Goal: Task Accomplishment & Management: Manage account settings

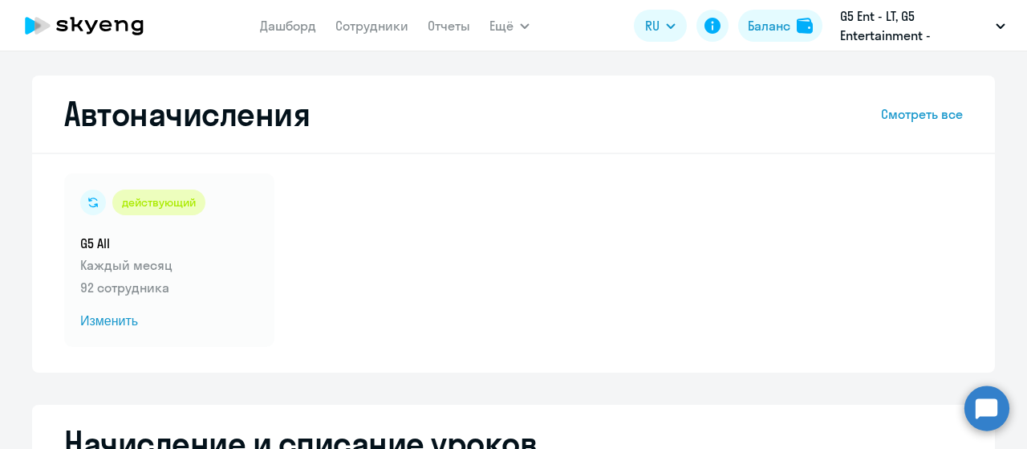
select select "10"
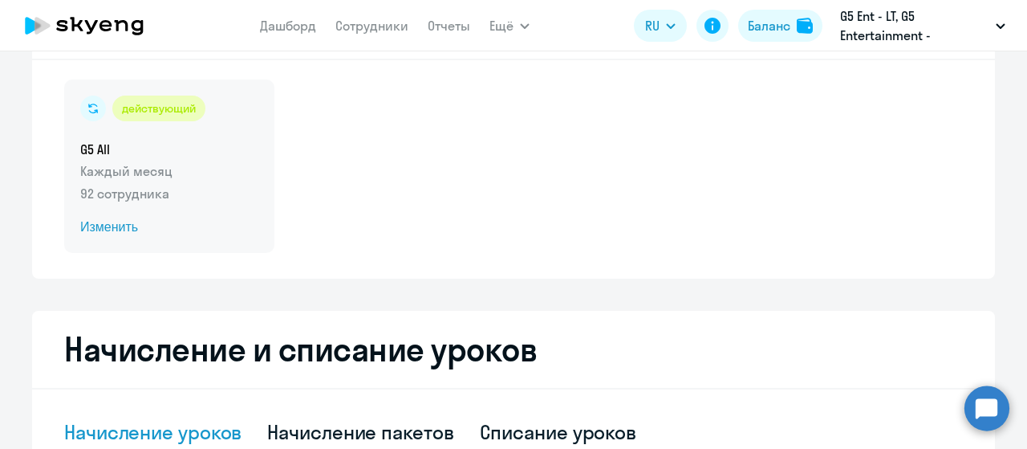
scroll to position [80, 0]
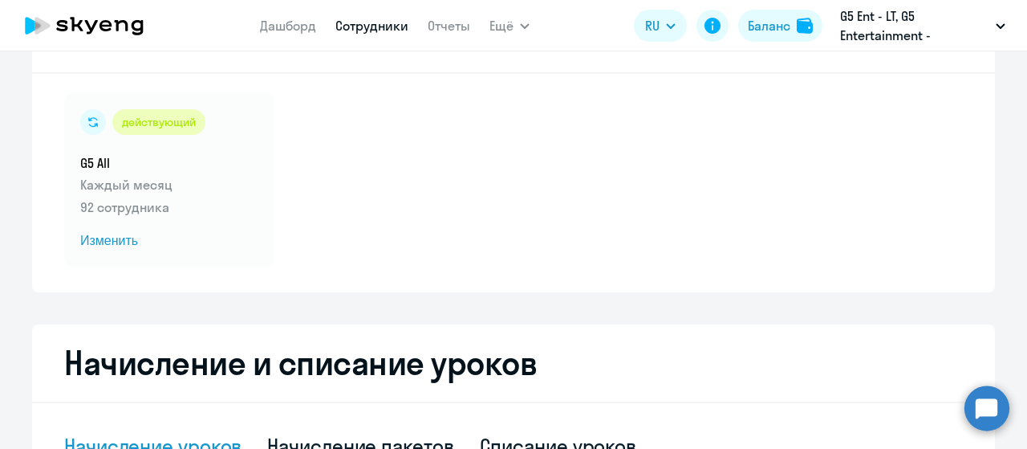
click at [392, 34] on link "Сотрудники" at bounding box center [371, 26] width 73 height 16
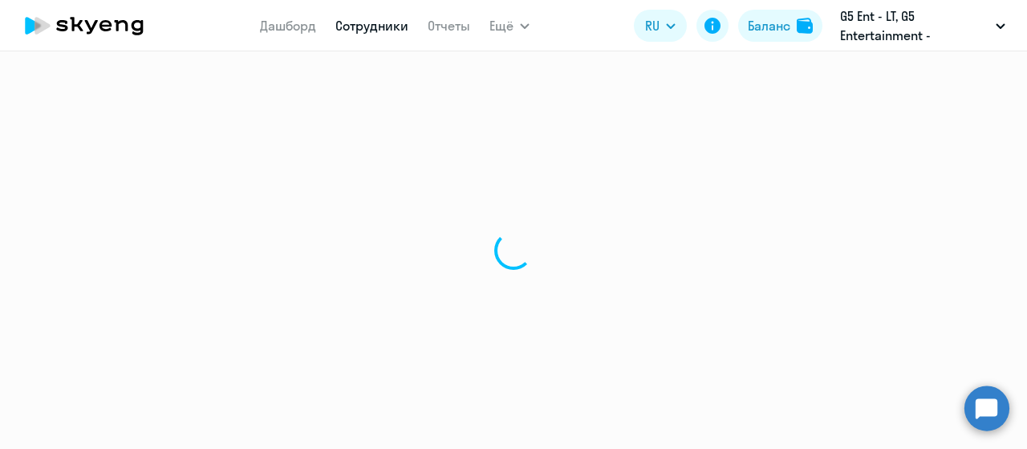
select select "30"
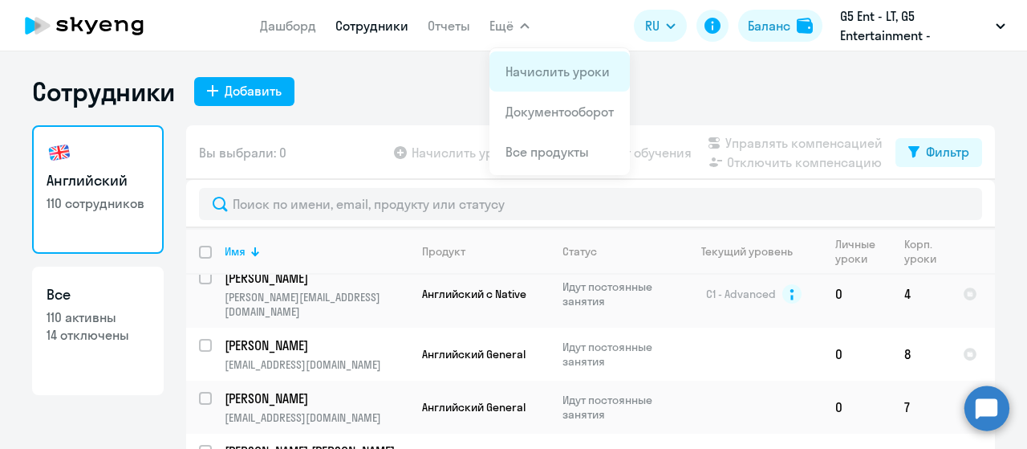
click at [555, 80] on app-menu-item-link "Начислить уроки" at bounding box center [559, 71] width 108 height 19
click at [523, 66] on link "Начислить уроки" at bounding box center [557, 71] width 104 height 16
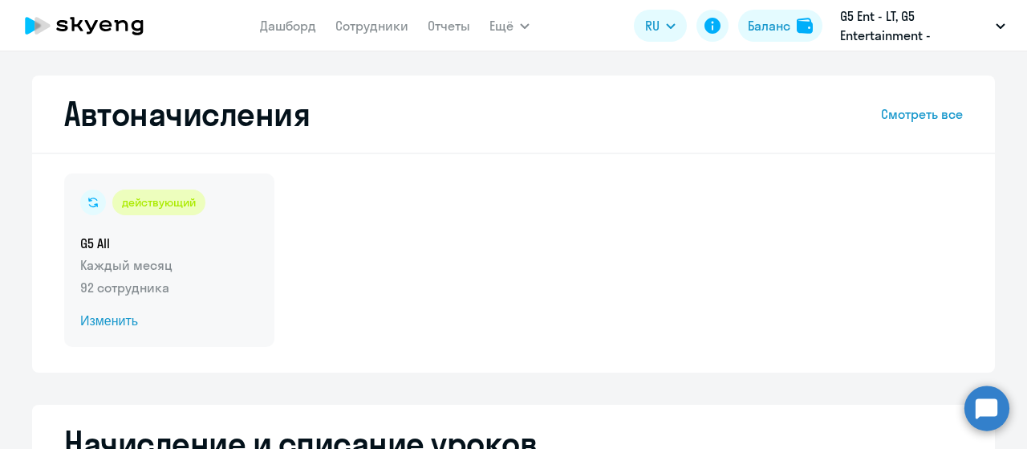
select select "10"
drag, startPoint x: 124, startPoint y: 317, endPoint x: 125, endPoint y: 325, distance: 8.2
click at [126, 322] on span "Изменить" at bounding box center [169, 320] width 178 height 19
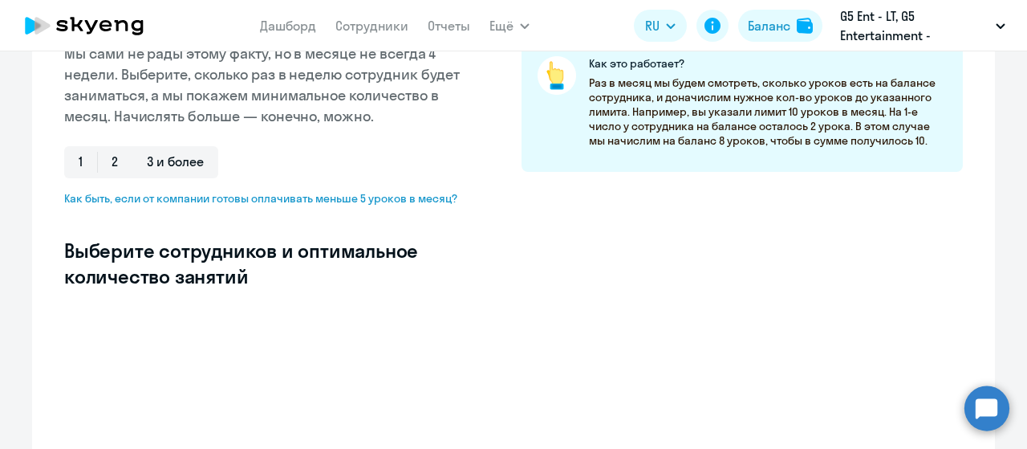
select select "10"
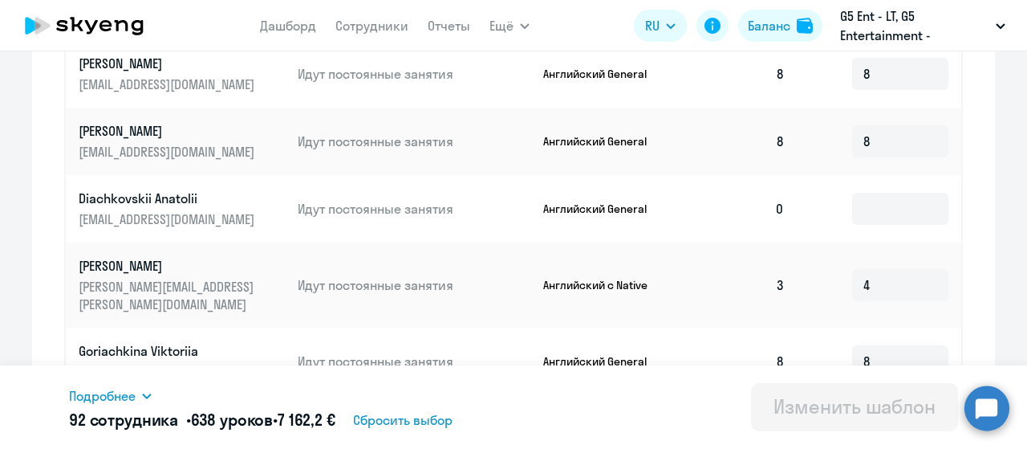
scroll to position [481, 0]
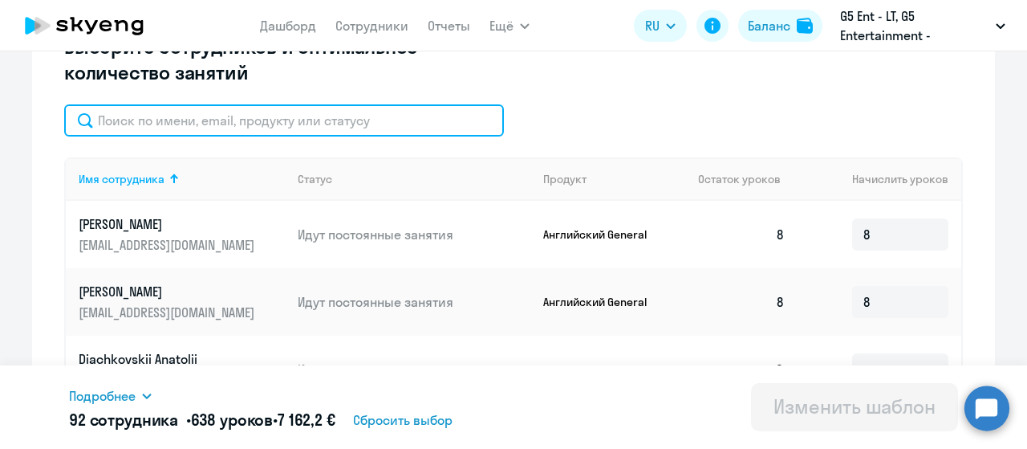
click at [210, 122] on input "text" at bounding box center [284, 120] width 440 height 32
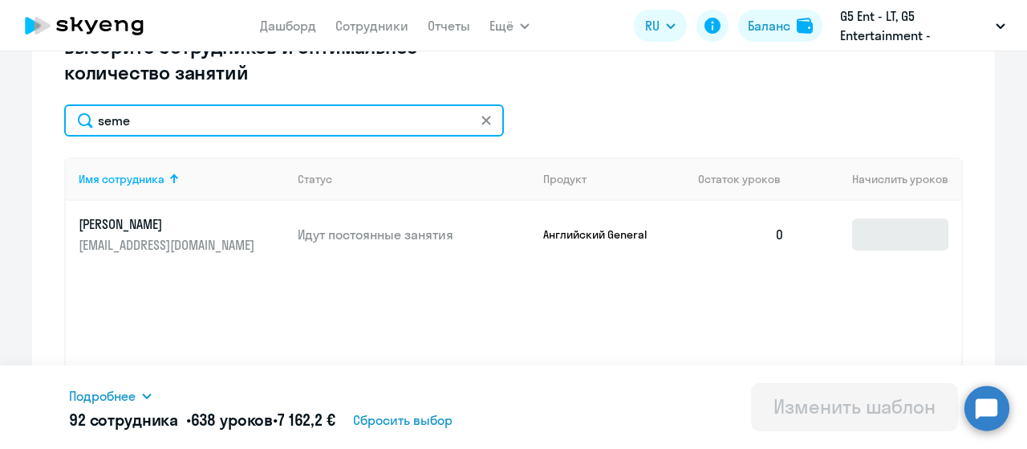
type input "seme"
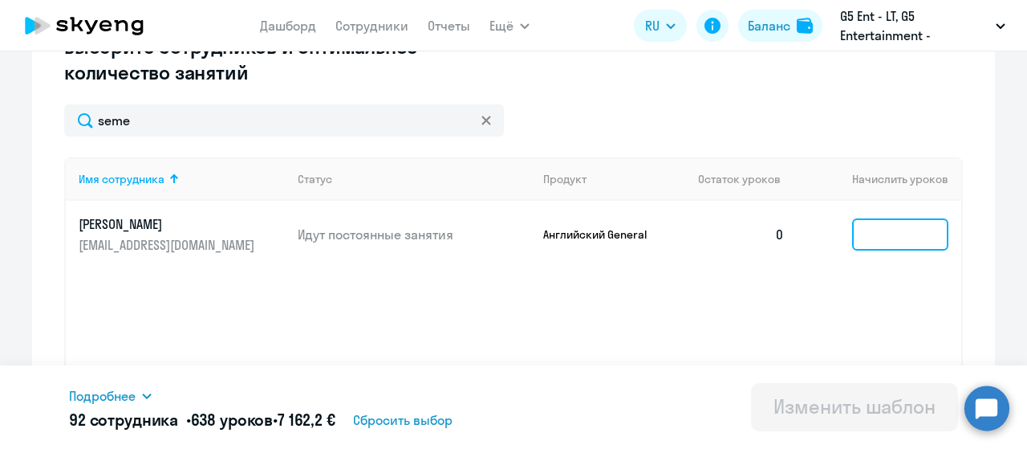
click at [852, 238] on input at bounding box center [900, 234] width 96 height 32
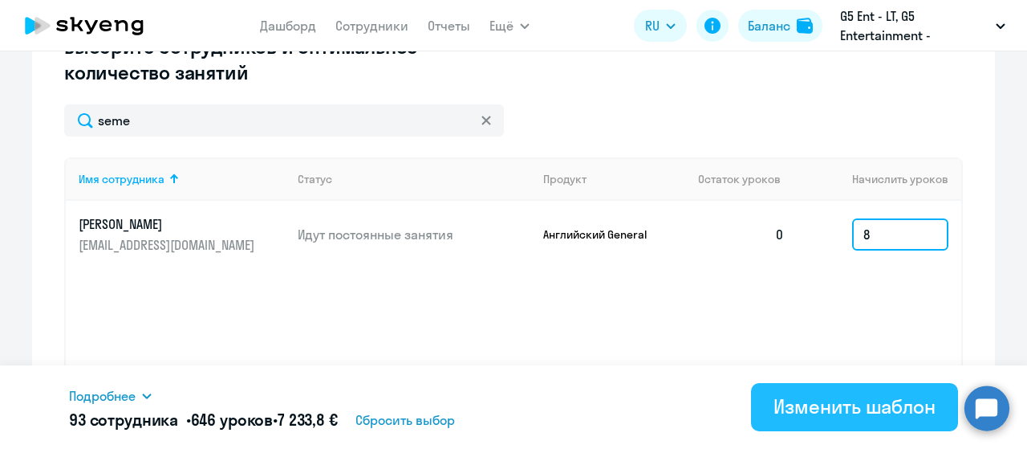
type input "8"
click at [830, 410] on div "Изменить шаблон" at bounding box center [854, 406] width 162 height 26
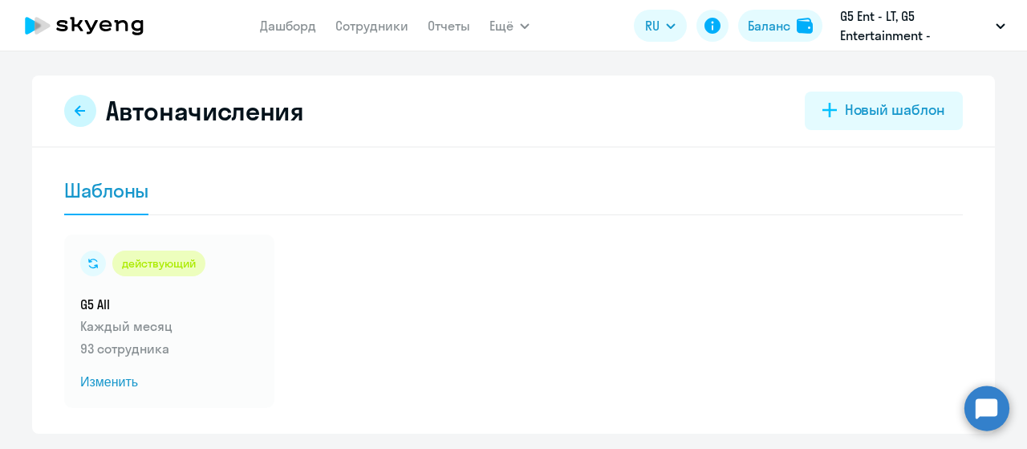
click at [83, 119] on button at bounding box center [80, 111] width 32 height 32
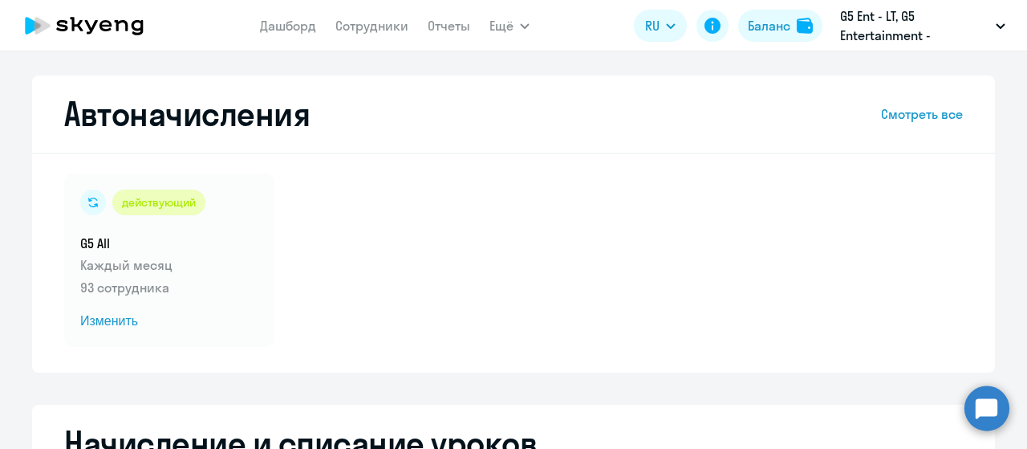
select select "10"
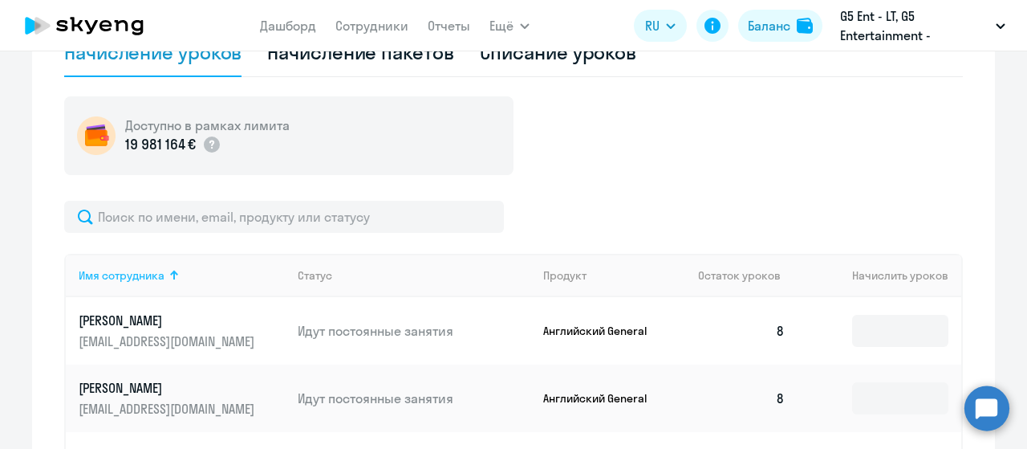
scroll to position [481, 0]
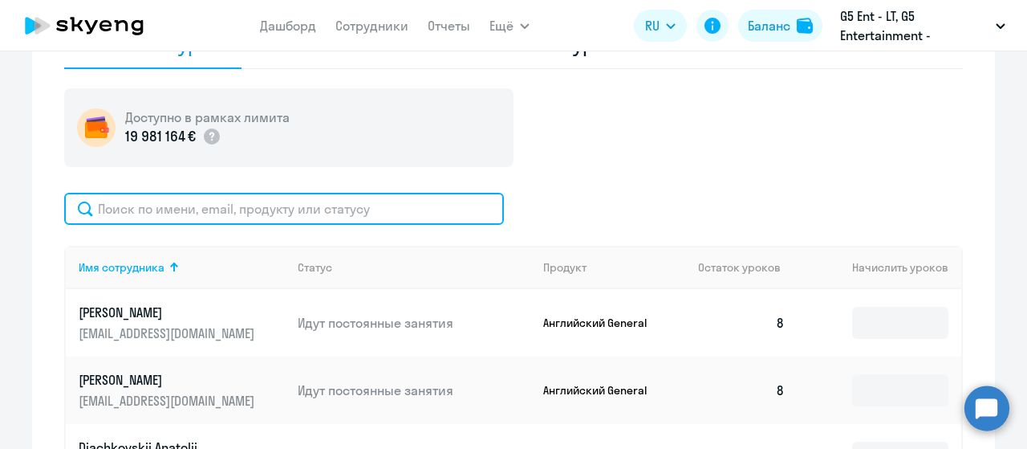
click at [186, 214] on input "text" at bounding box center [284, 209] width 440 height 32
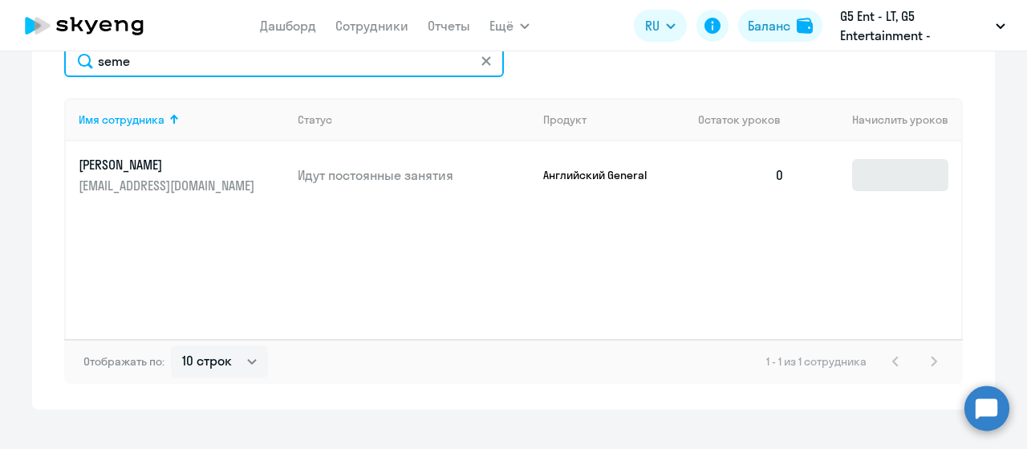
scroll to position [642, 0]
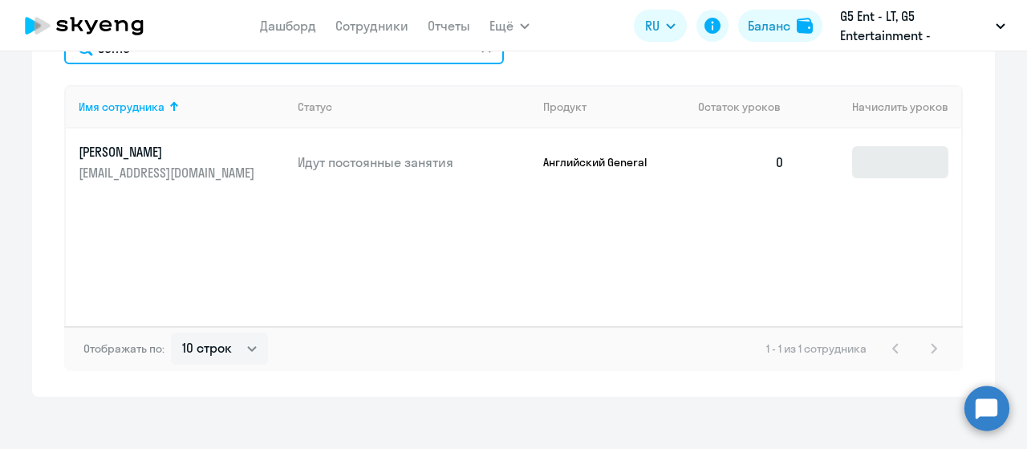
type input "seme"
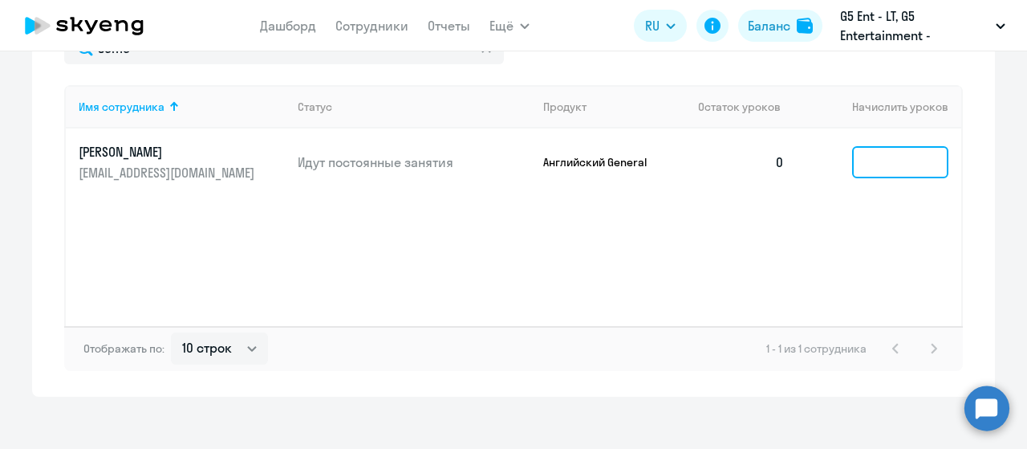
click at [870, 161] on input at bounding box center [900, 162] width 96 height 32
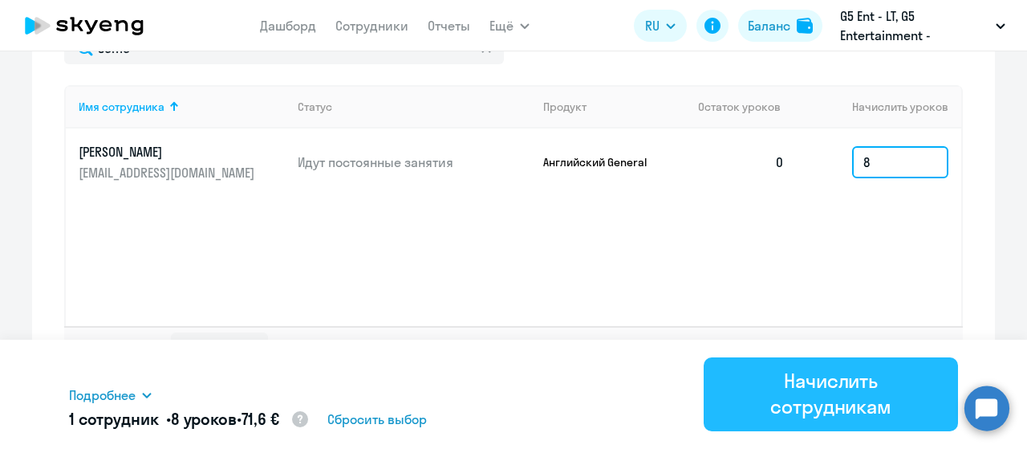
type input "8"
click at [887, 384] on div "Начислить сотрудникам" at bounding box center [830, 392] width 209 height 51
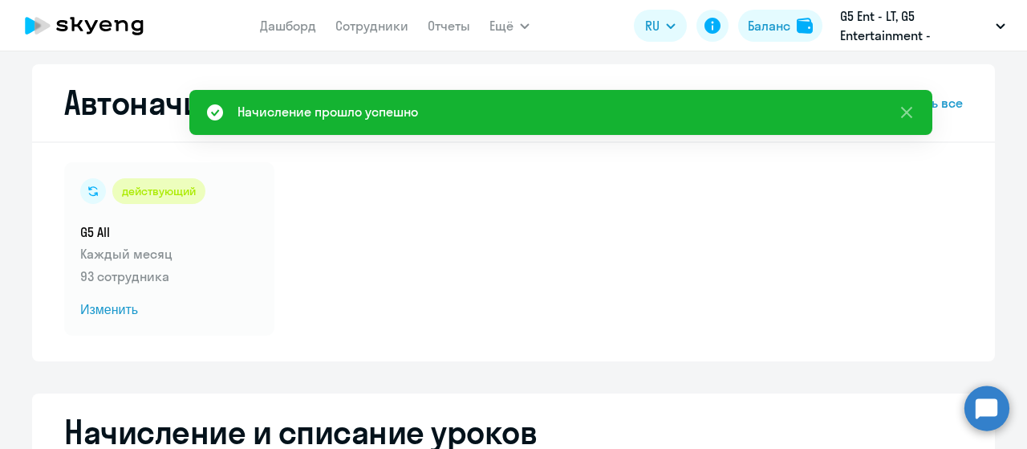
scroll to position [0, 0]
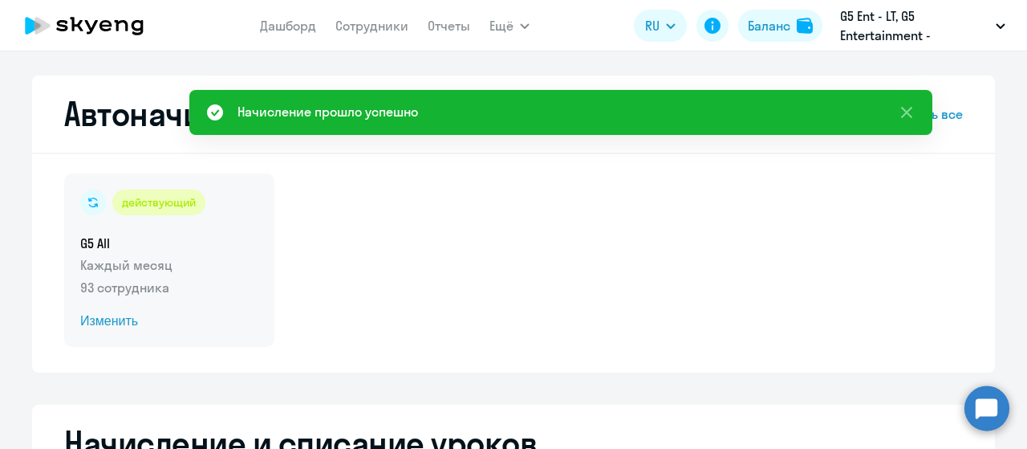
click at [122, 317] on span "Изменить" at bounding box center [169, 320] width 178 height 19
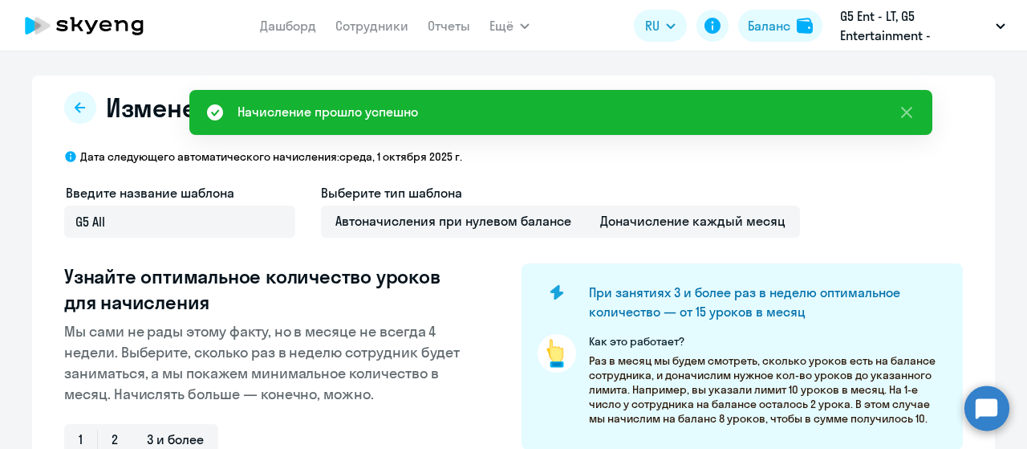
select select "10"
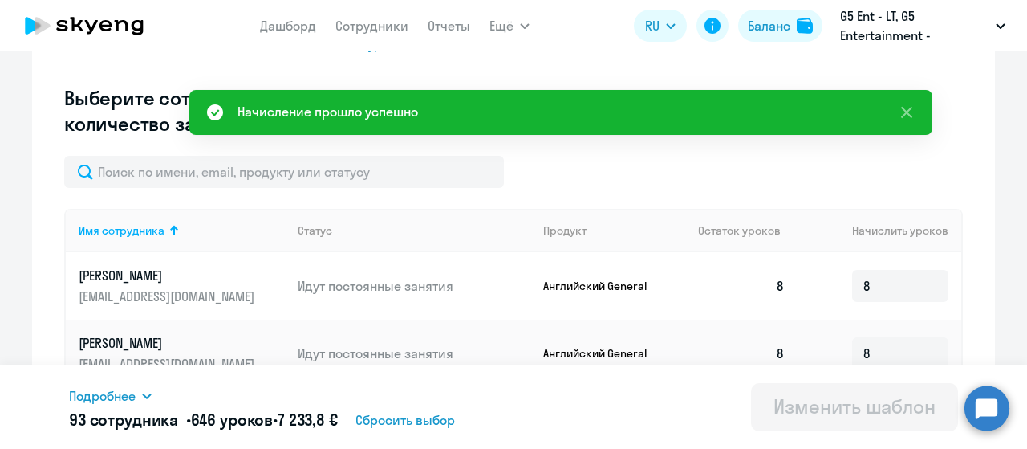
scroll to position [481, 0]
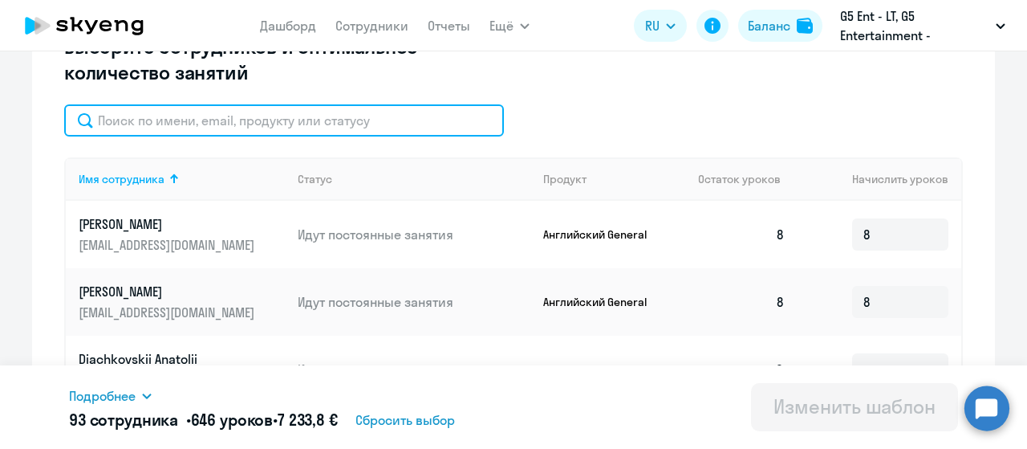
click at [138, 129] on input "text" at bounding box center [284, 120] width 440 height 32
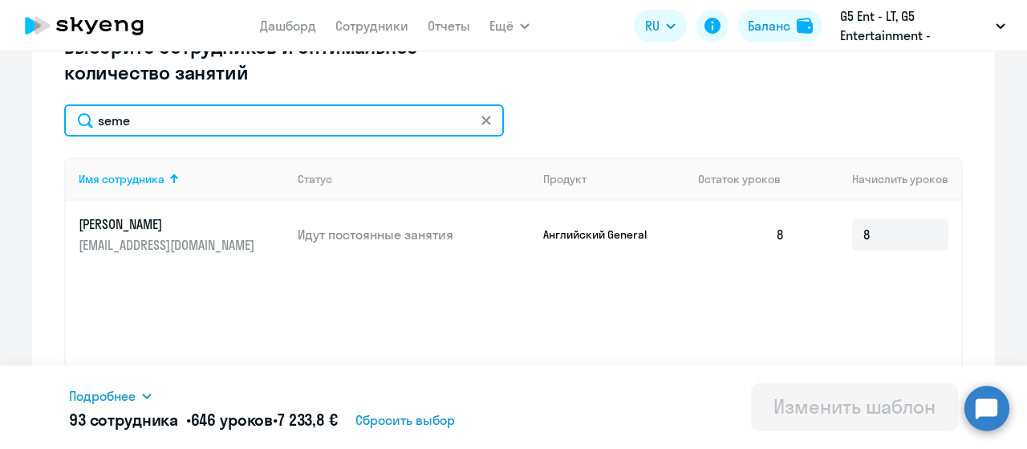
type input "seme"
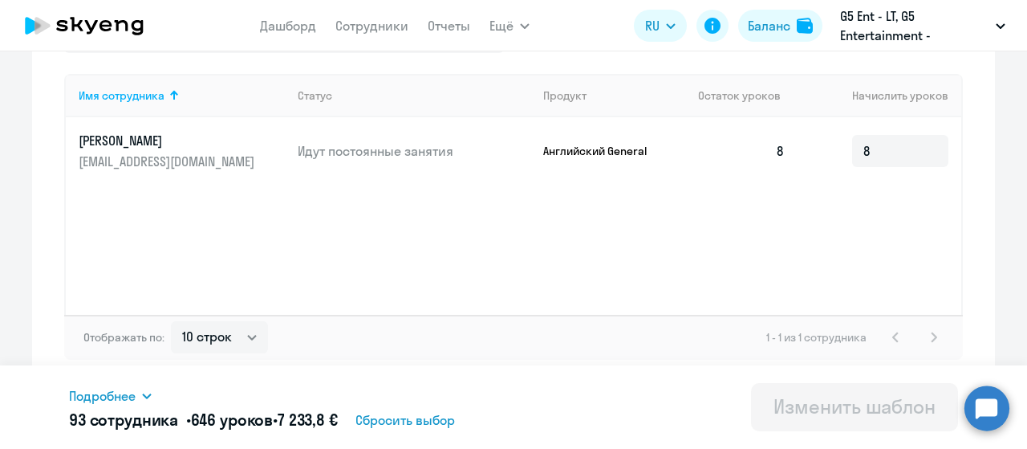
click at [544, 266] on div "Имя сотрудника Статус Продукт Остаток уроков Начислить уроков [PERSON_NAME] [EM…" at bounding box center [513, 194] width 899 height 241
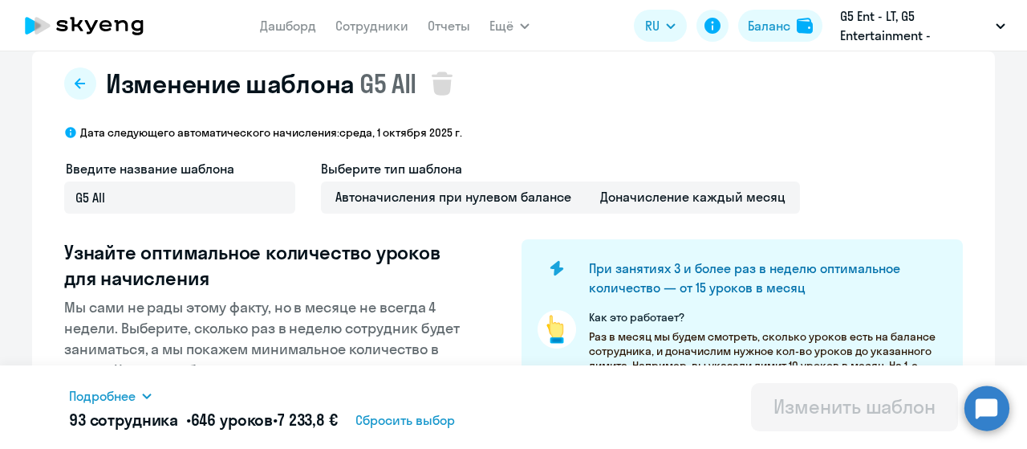
scroll to position [0, 0]
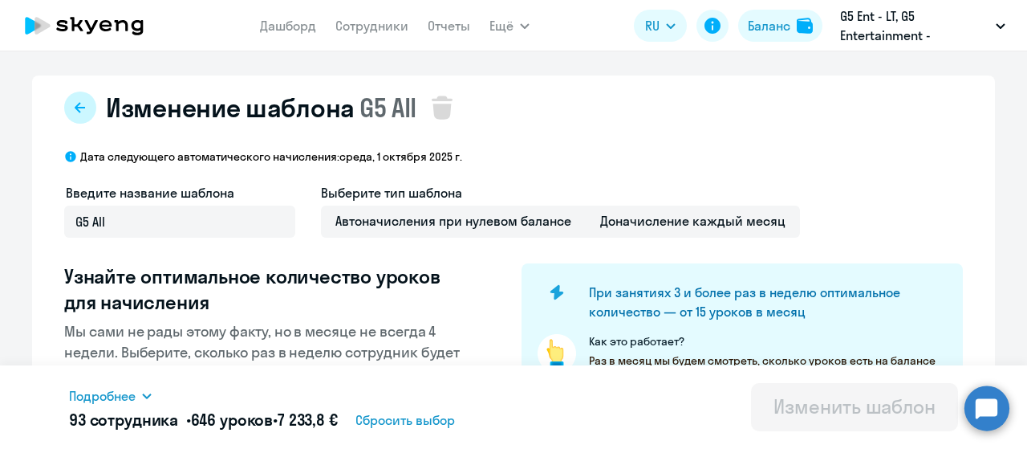
click at [71, 114] on button at bounding box center [80, 107] width 32 height 32
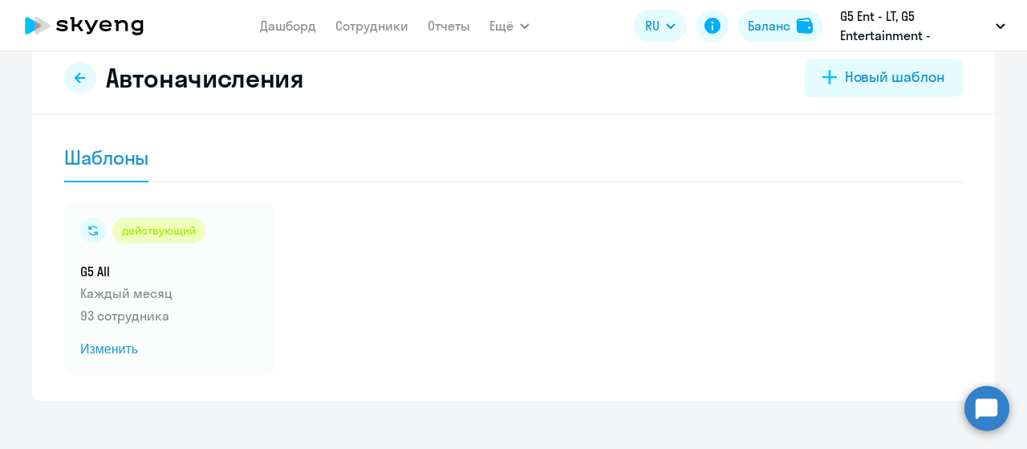
scroll to position [48, 0]
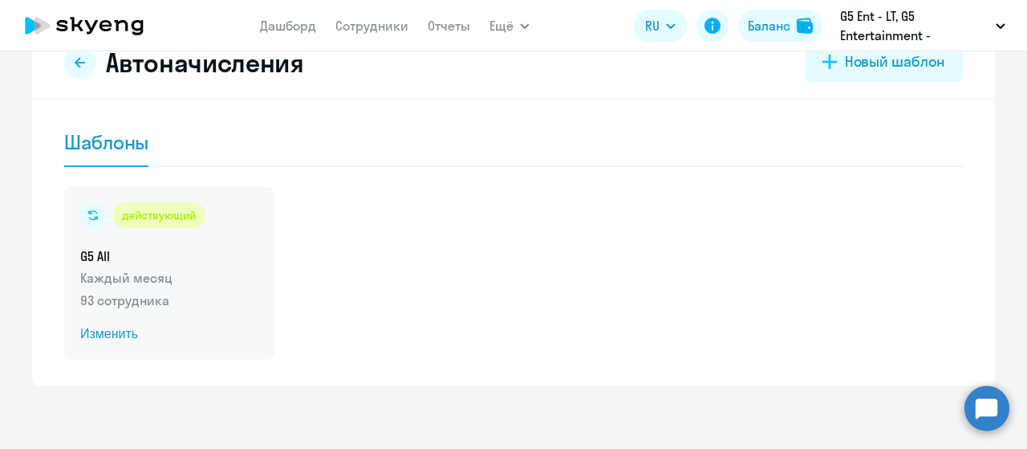
click at [95, 328] on span "Изменить" at bounding box center [169, 333] width 178 height 19
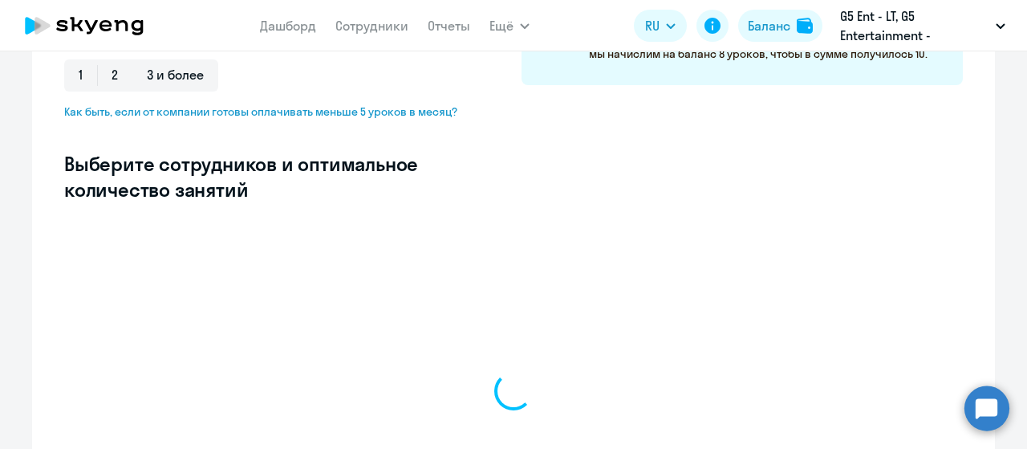
select select "10"
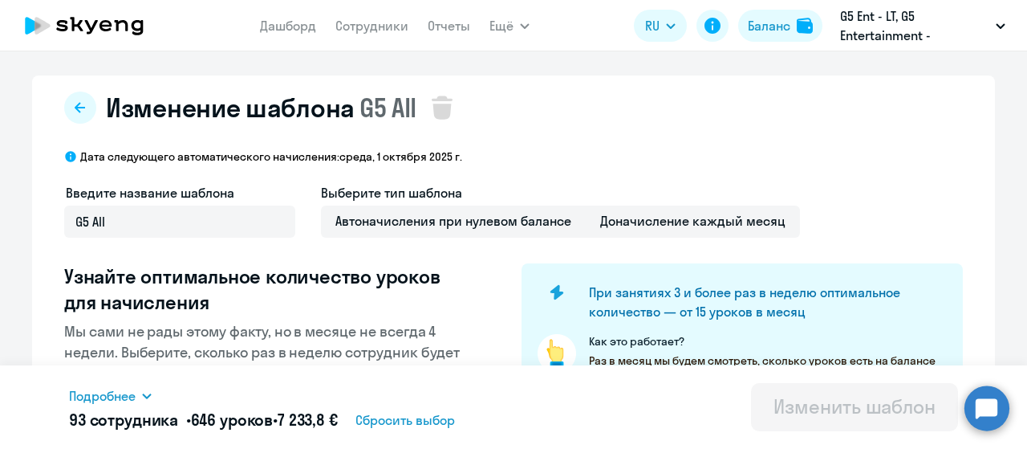
click at [91, 105] on div "Изменение шаблона G5 All" at bounding box center [513, 107] width 899 height 32
click at [83, 114] on button at bounding box center [80, 107] width 32 height 32
